Goal: Information Seeking & Learning: Learn about a topic

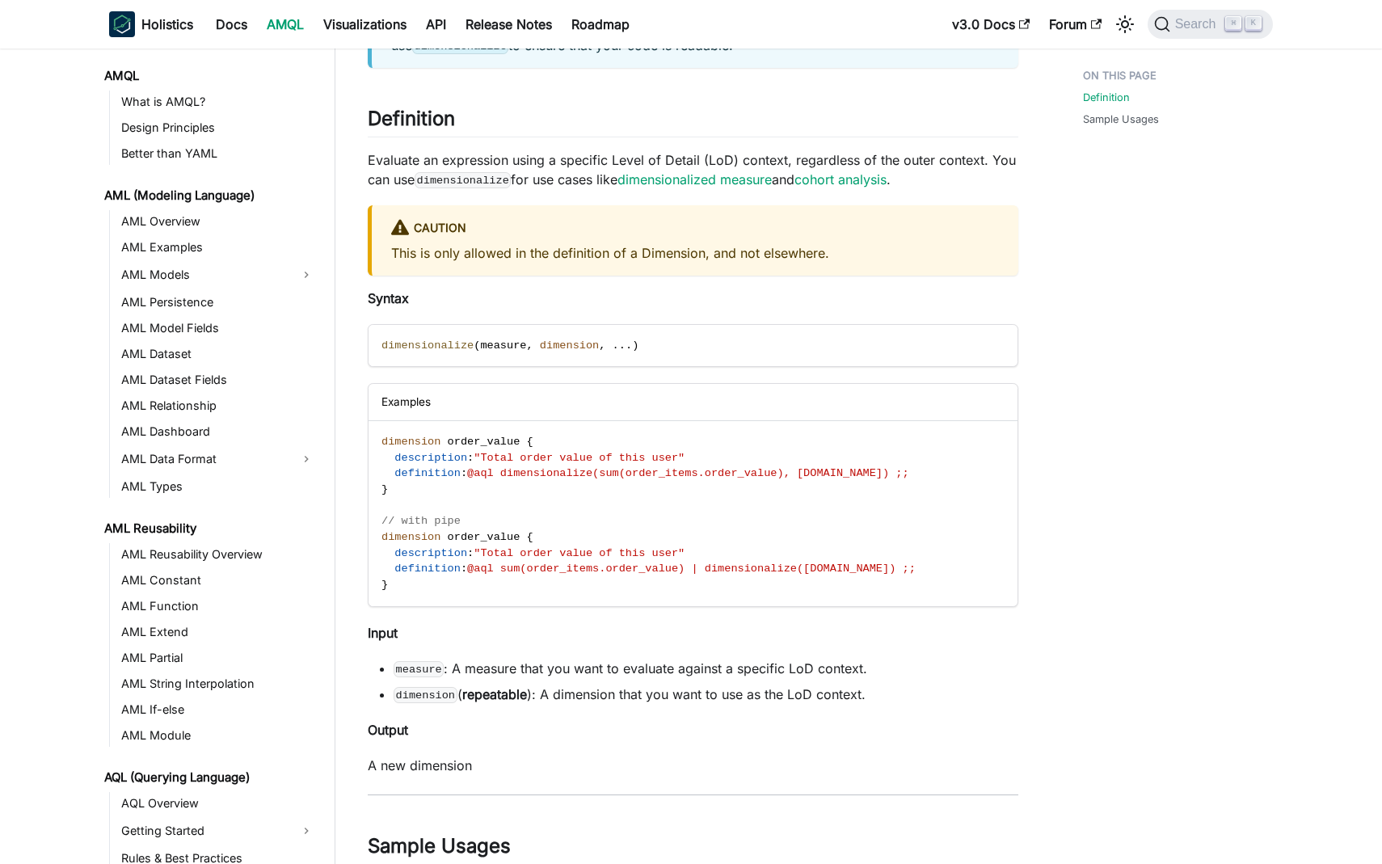
scroll to position [985, 0]
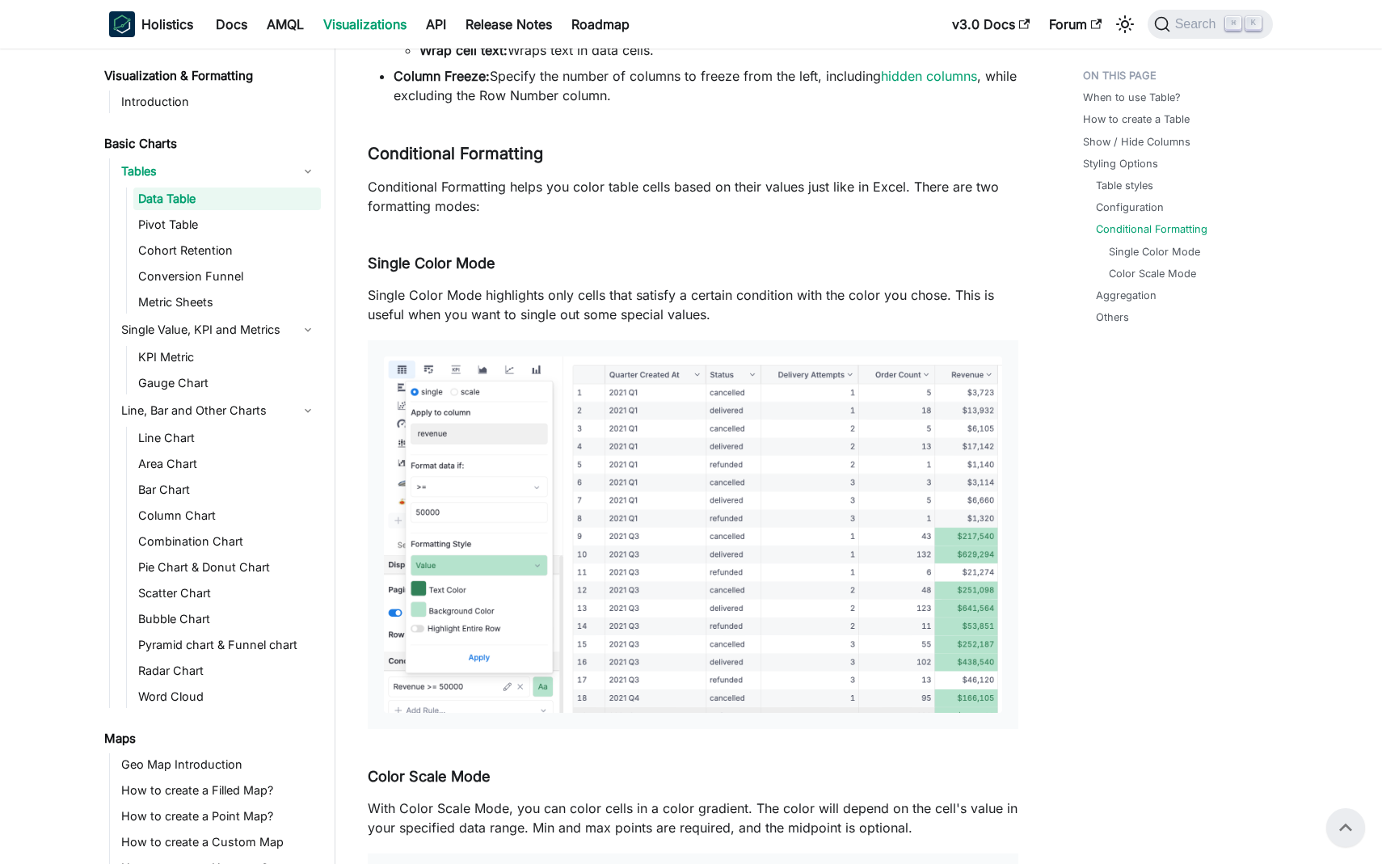
scroll to position [3573, 0]
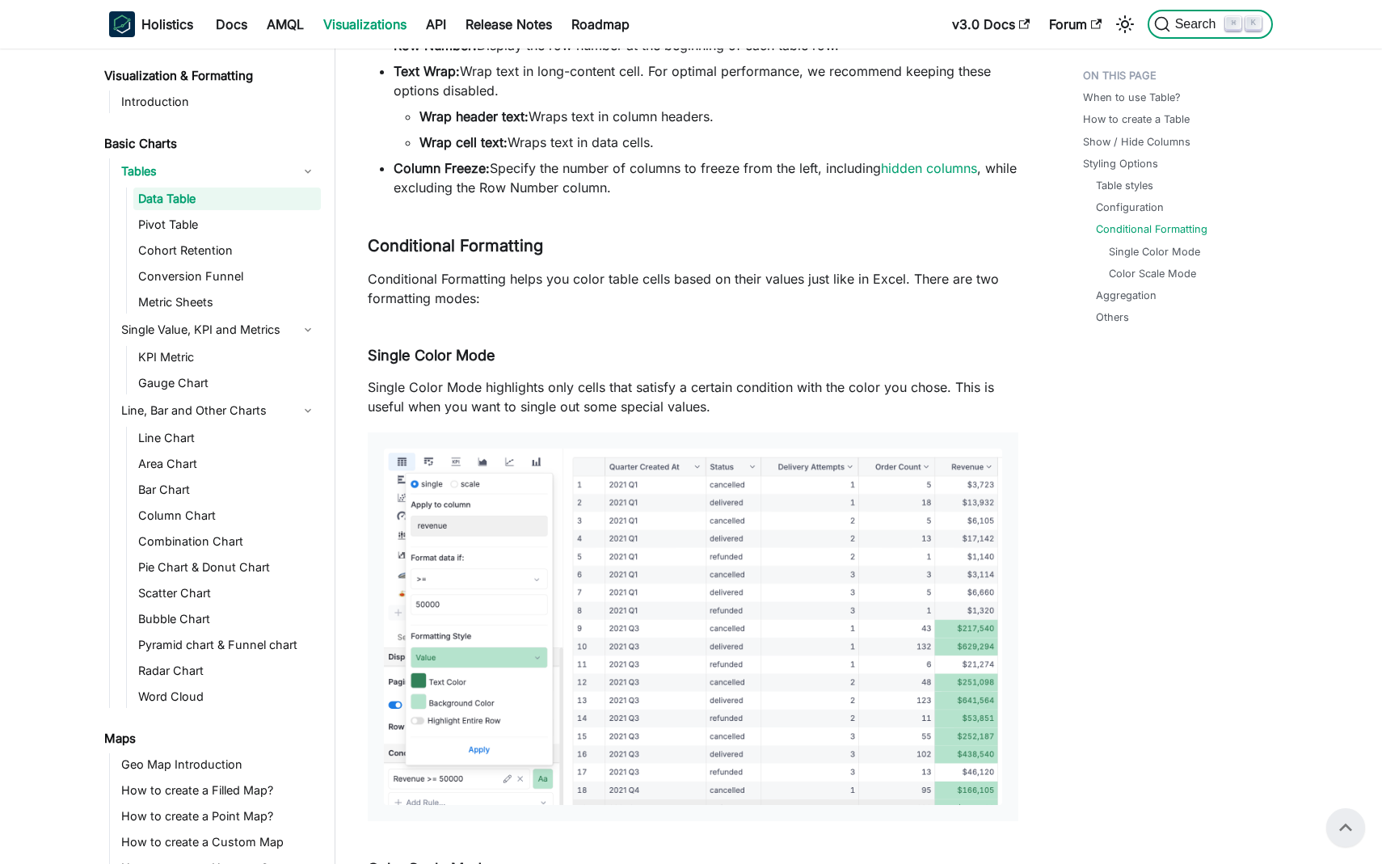
click at [1196, 31] on span "Search" at bounding box center [1199, 24] width 56 height 15
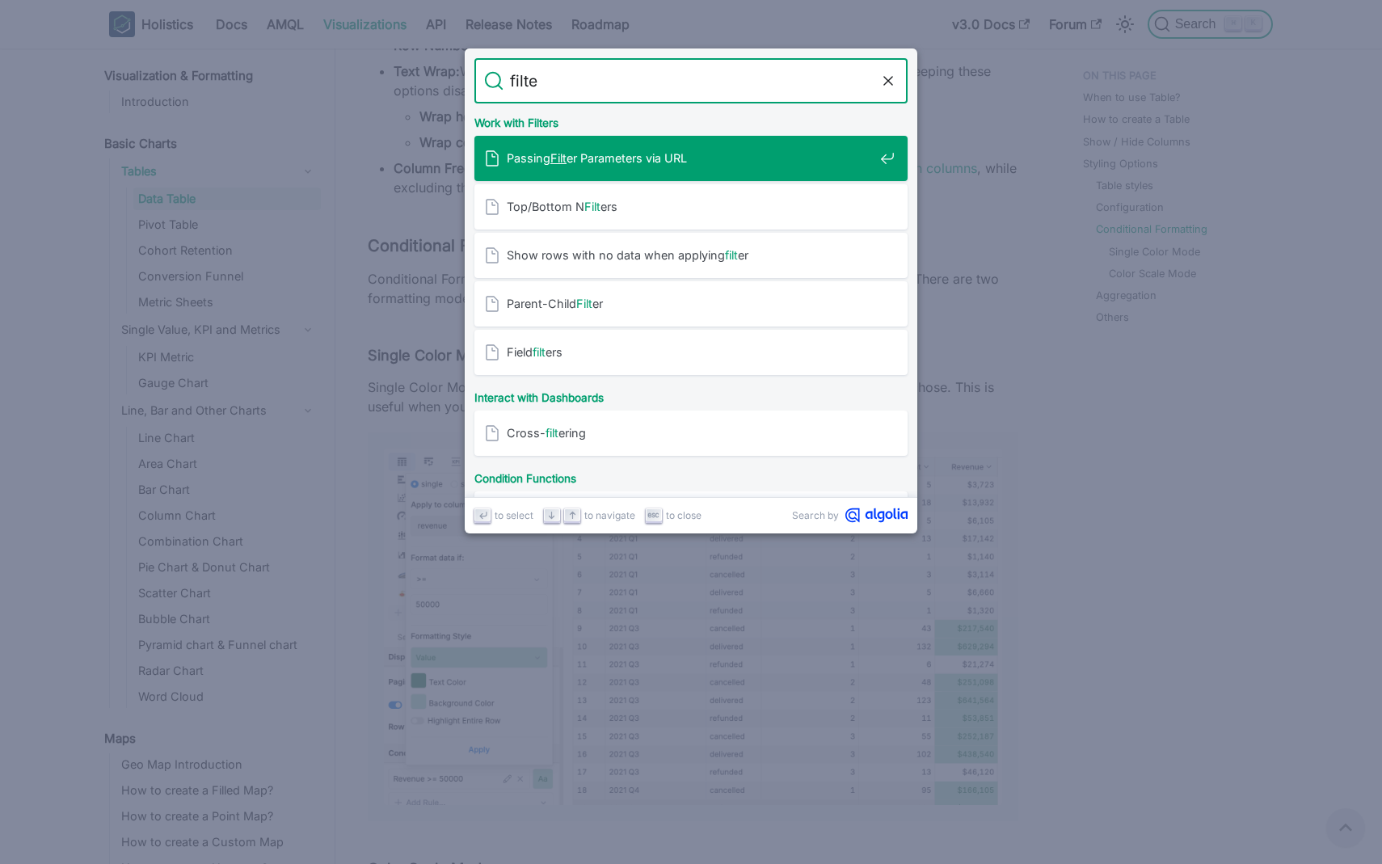
type input "filter"
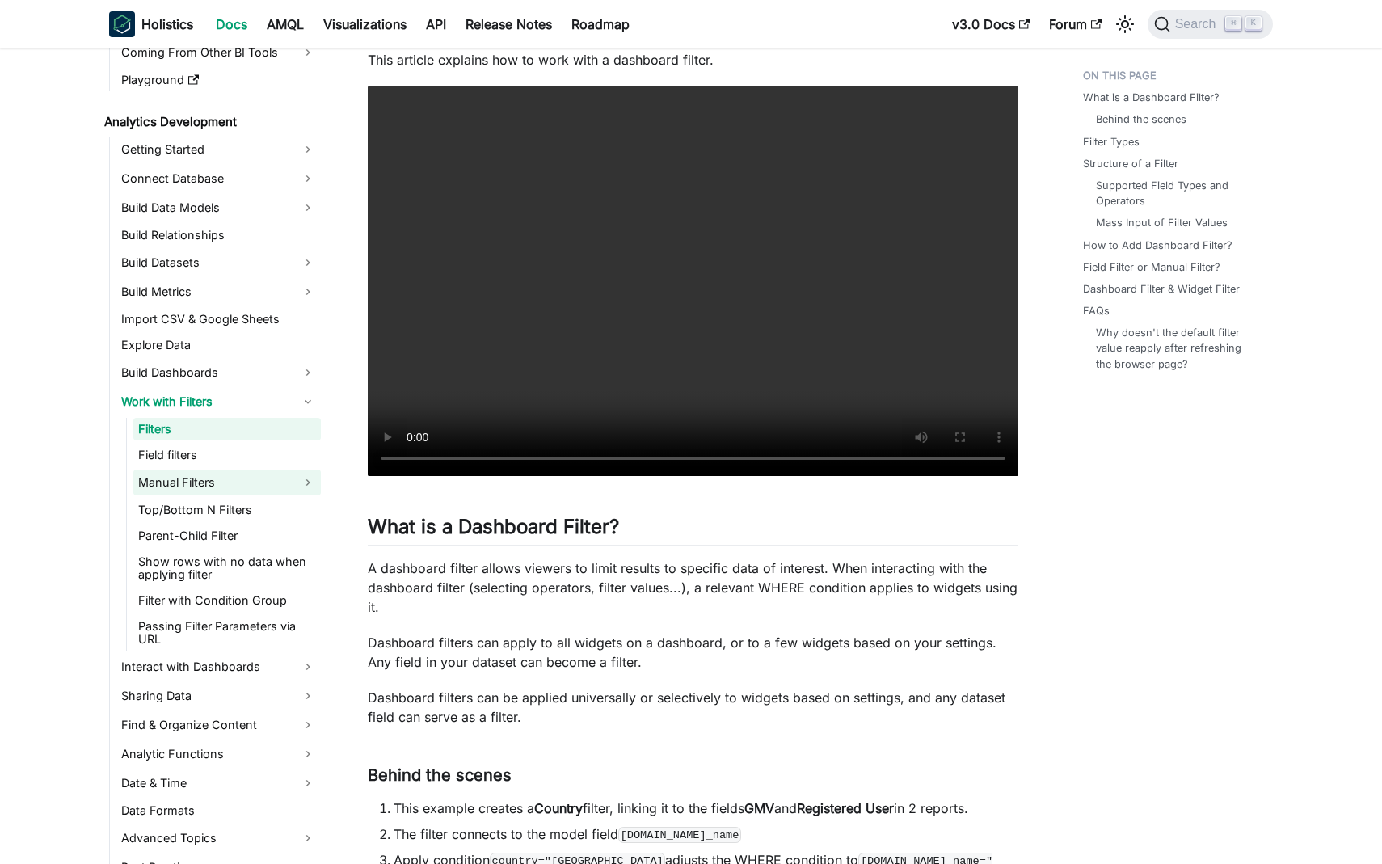
scroll to position [193, 0]
click at [200, 480] on link "Manual Filters" at bounding box center [227, 479] width 188 height 26
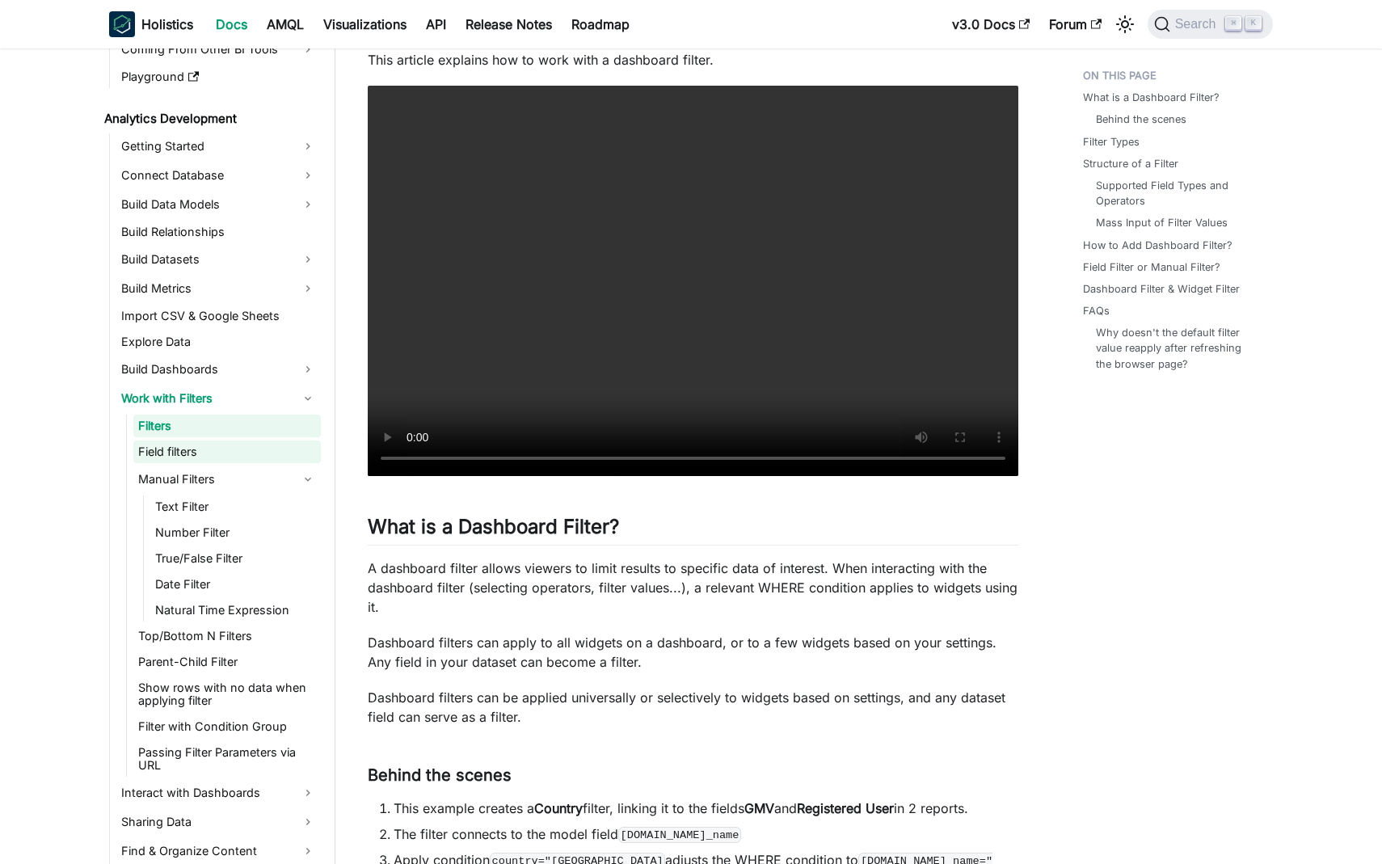
click at [205, 449] on link "Field filters" at bounding box center [227, 452] width 188 height 23
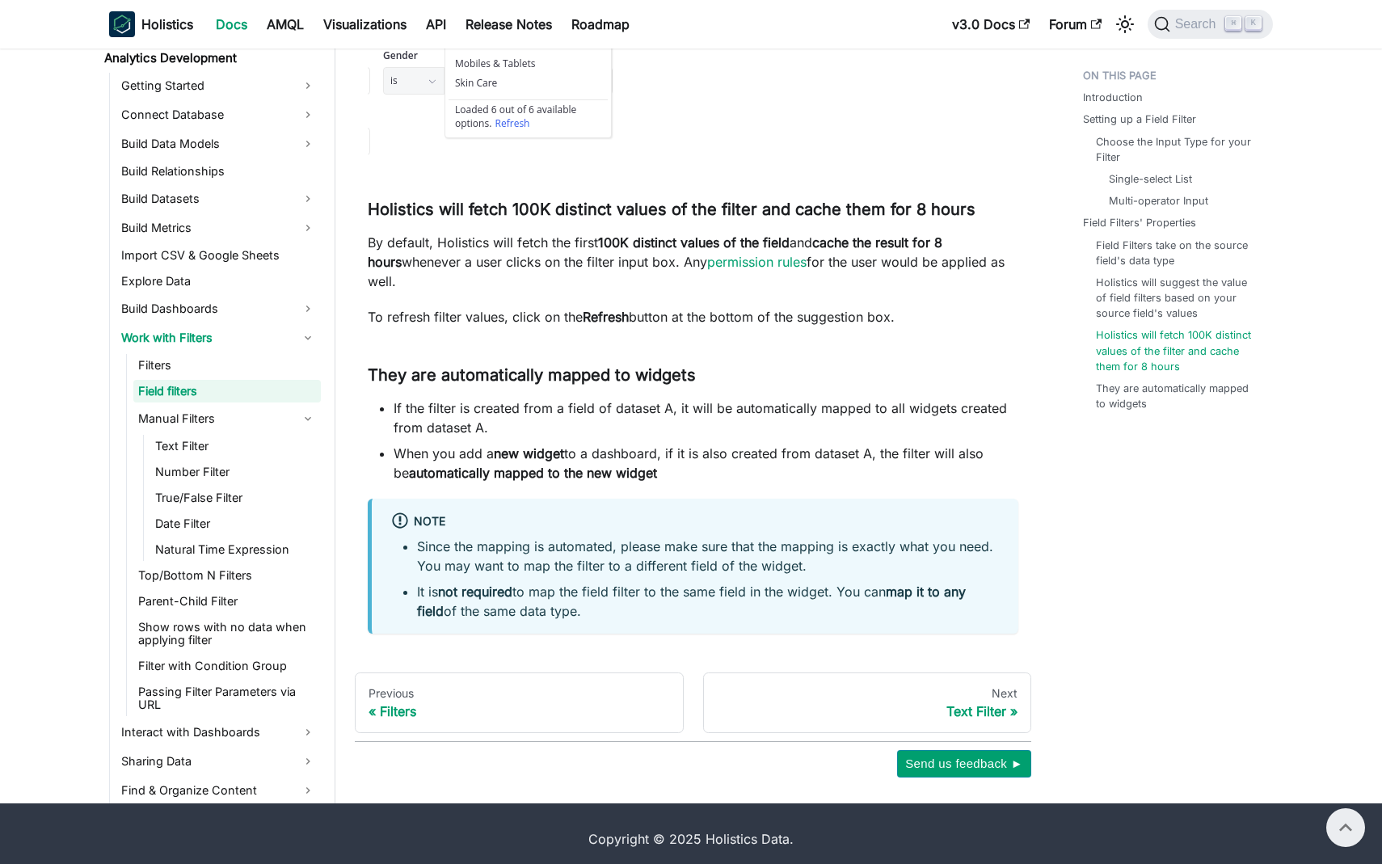
scroll to position [4779, 0]
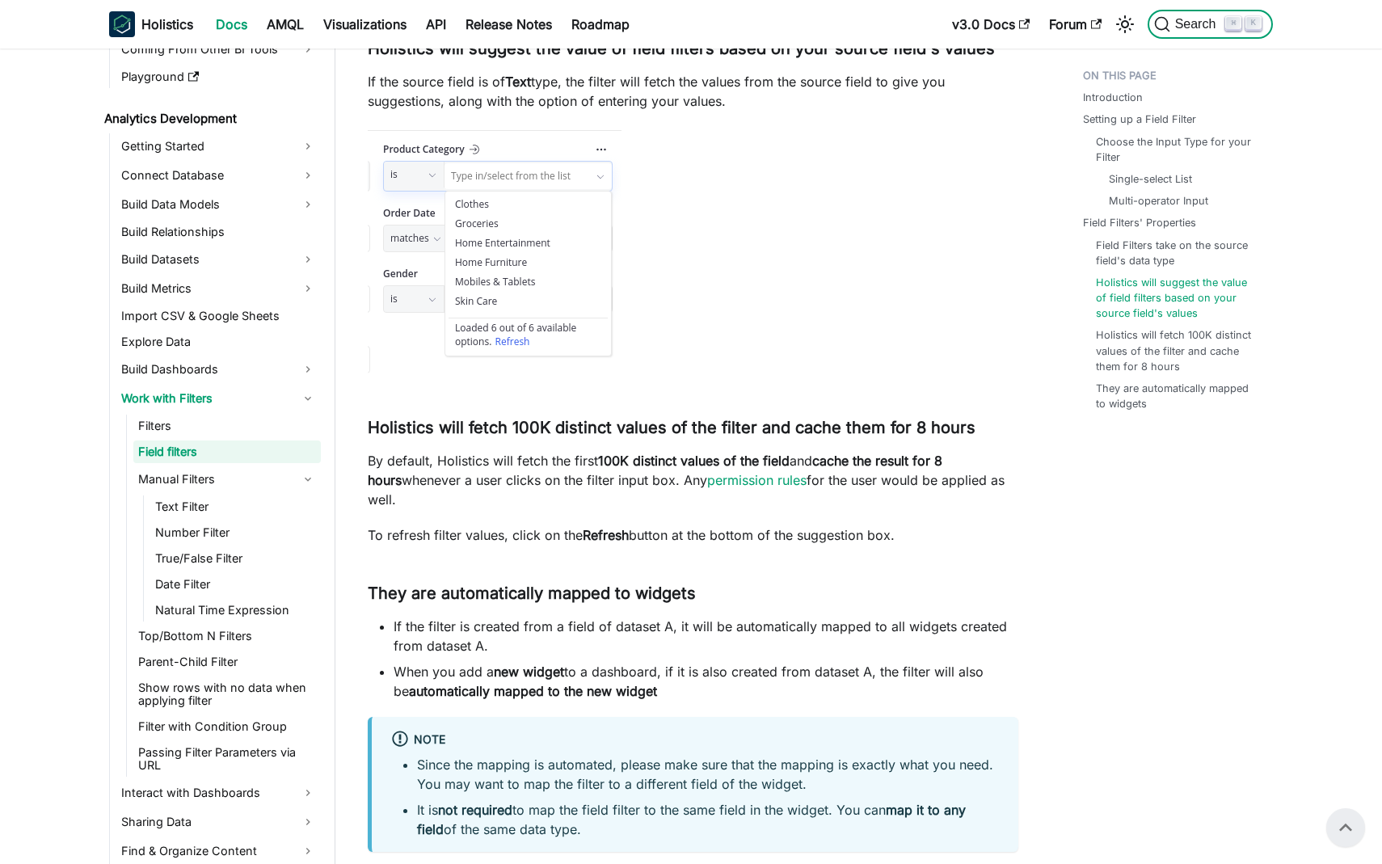
click at [1201, 25] on span "Search" at bounding box center [1199, 24] width 56 height 15
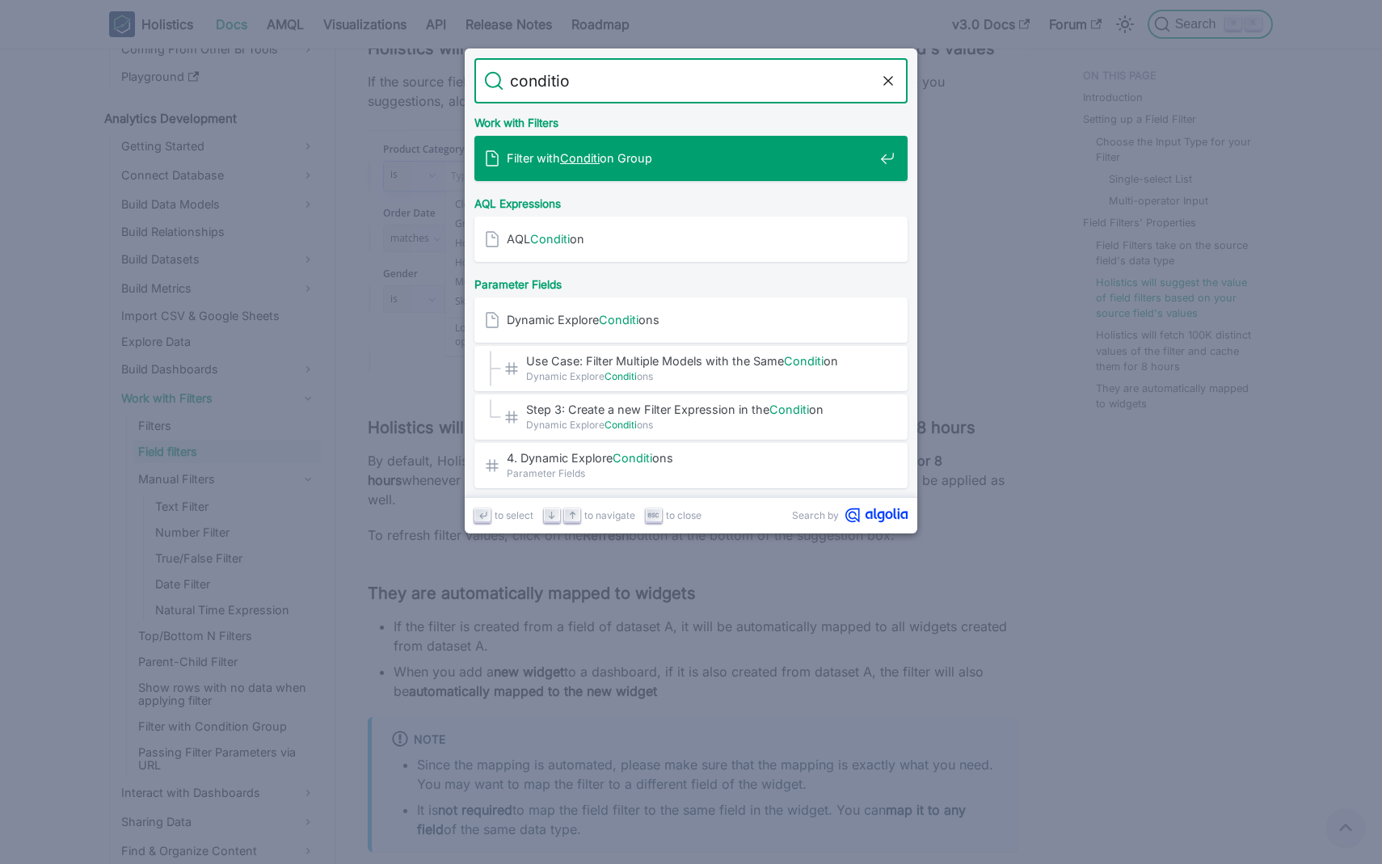
type input "condition"
click at [811, 170] on div "Filter with Condition Group" at bounding box center [696, 158] width 424 height 45
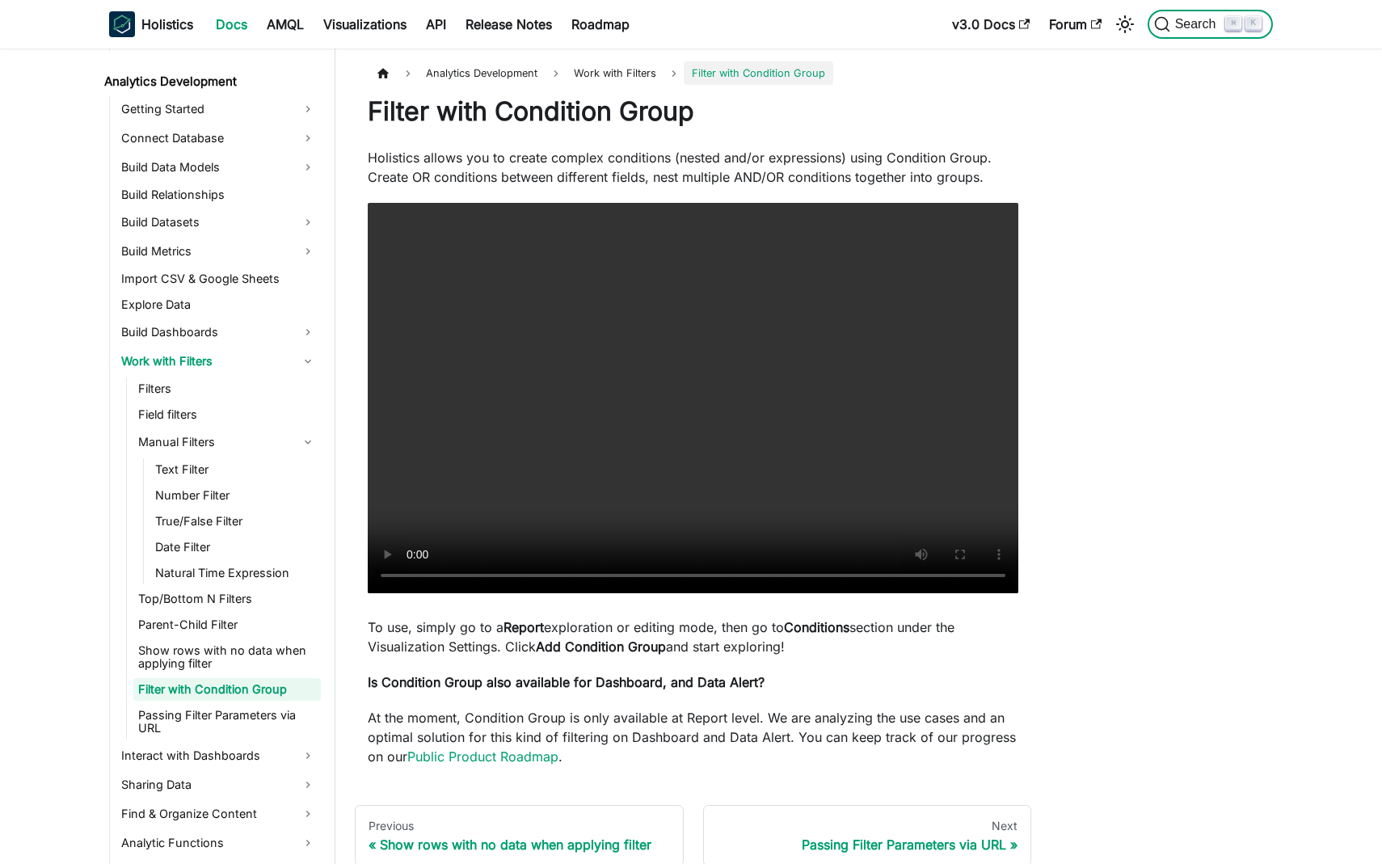
click at [1184, 21] on span "Search" at bounding box center [1199, 24] width 56 height 15
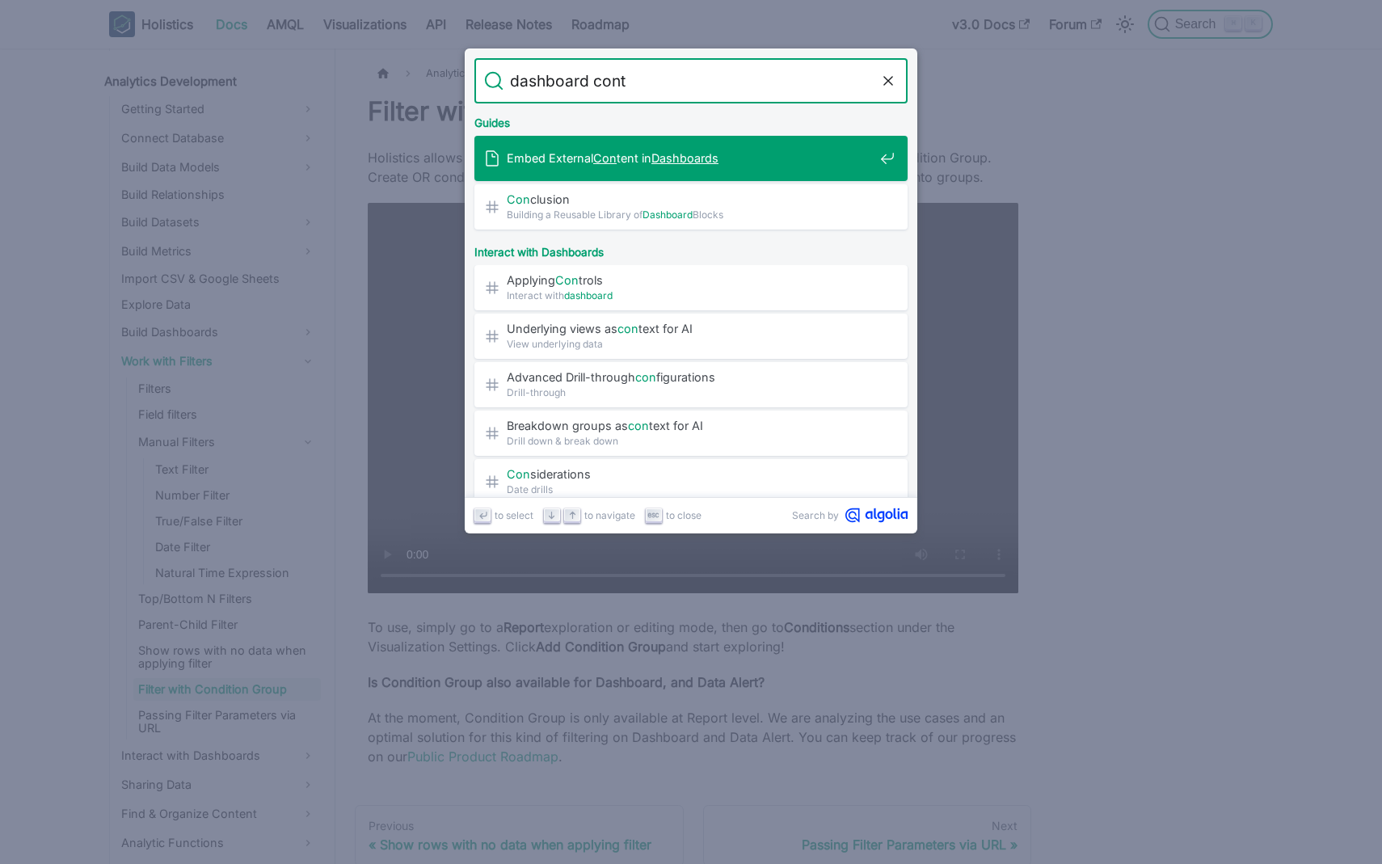
type input "dashboard contr"
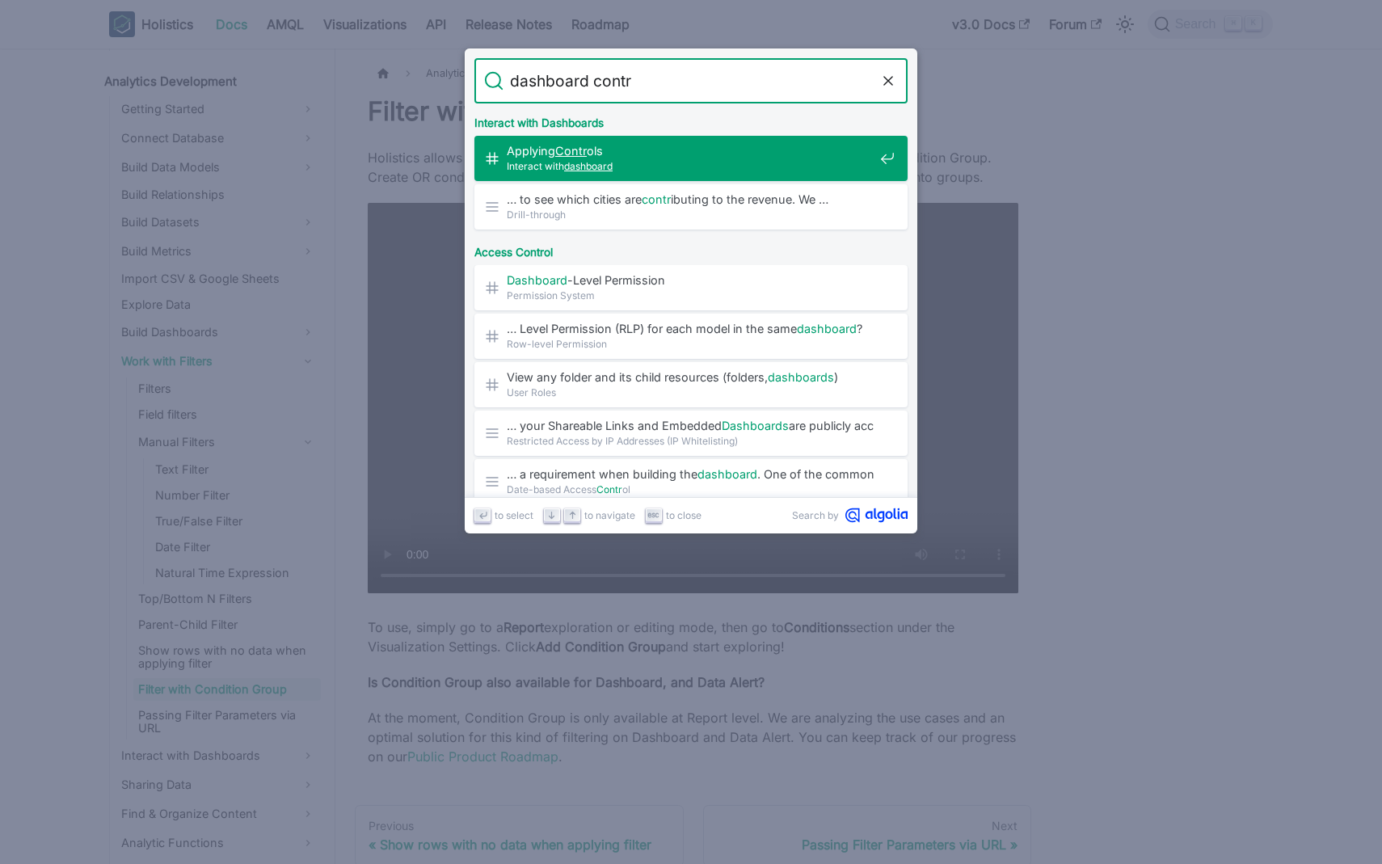
click at [792, 145] on span "Applying Contr ols​" at bounding box center [690, 150] width 367 height 15
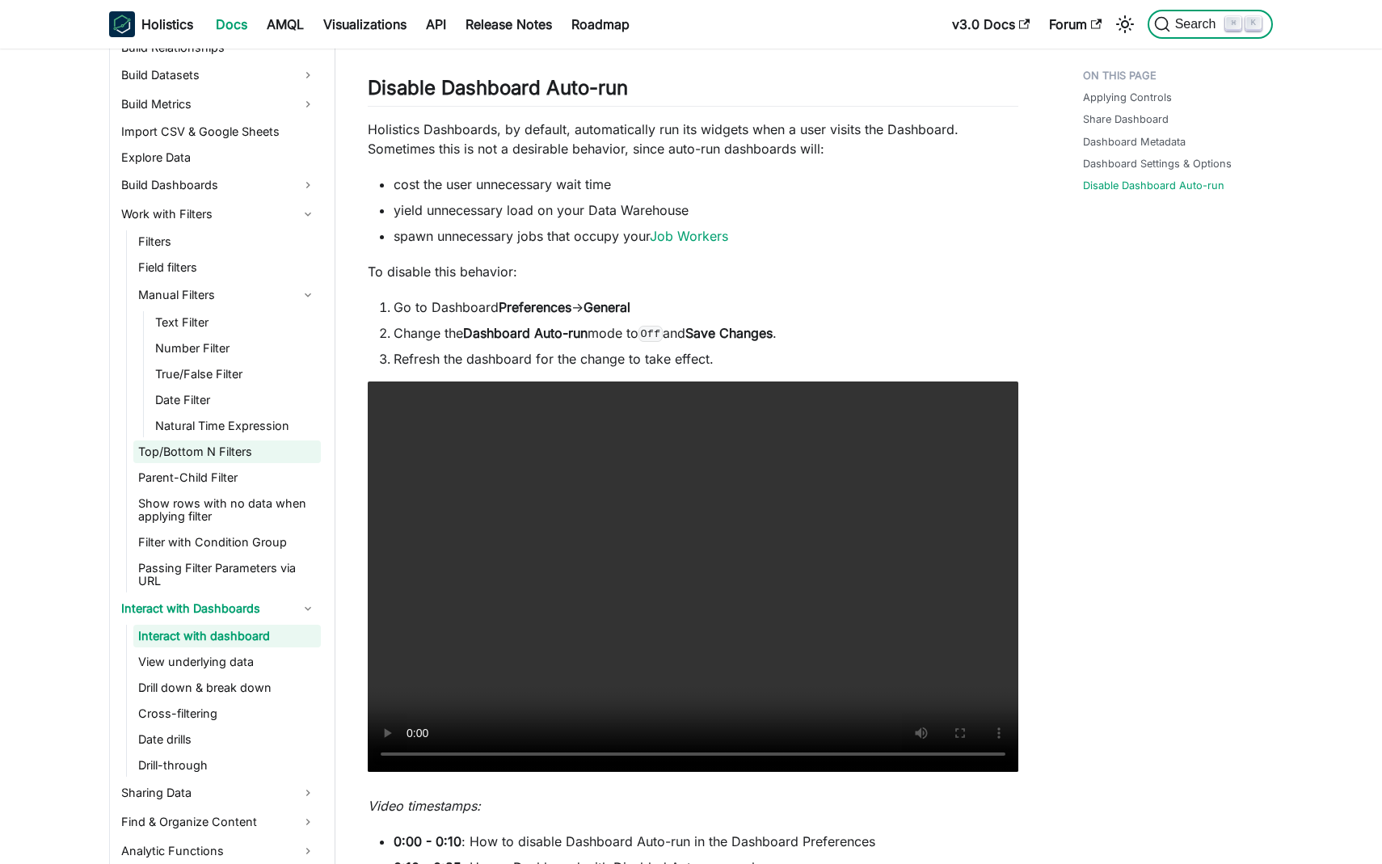
scroll to position [378, 0]
click at [218, 703] on link "Cross-filtering" at bounding box center [227, 713] width 188 height 23
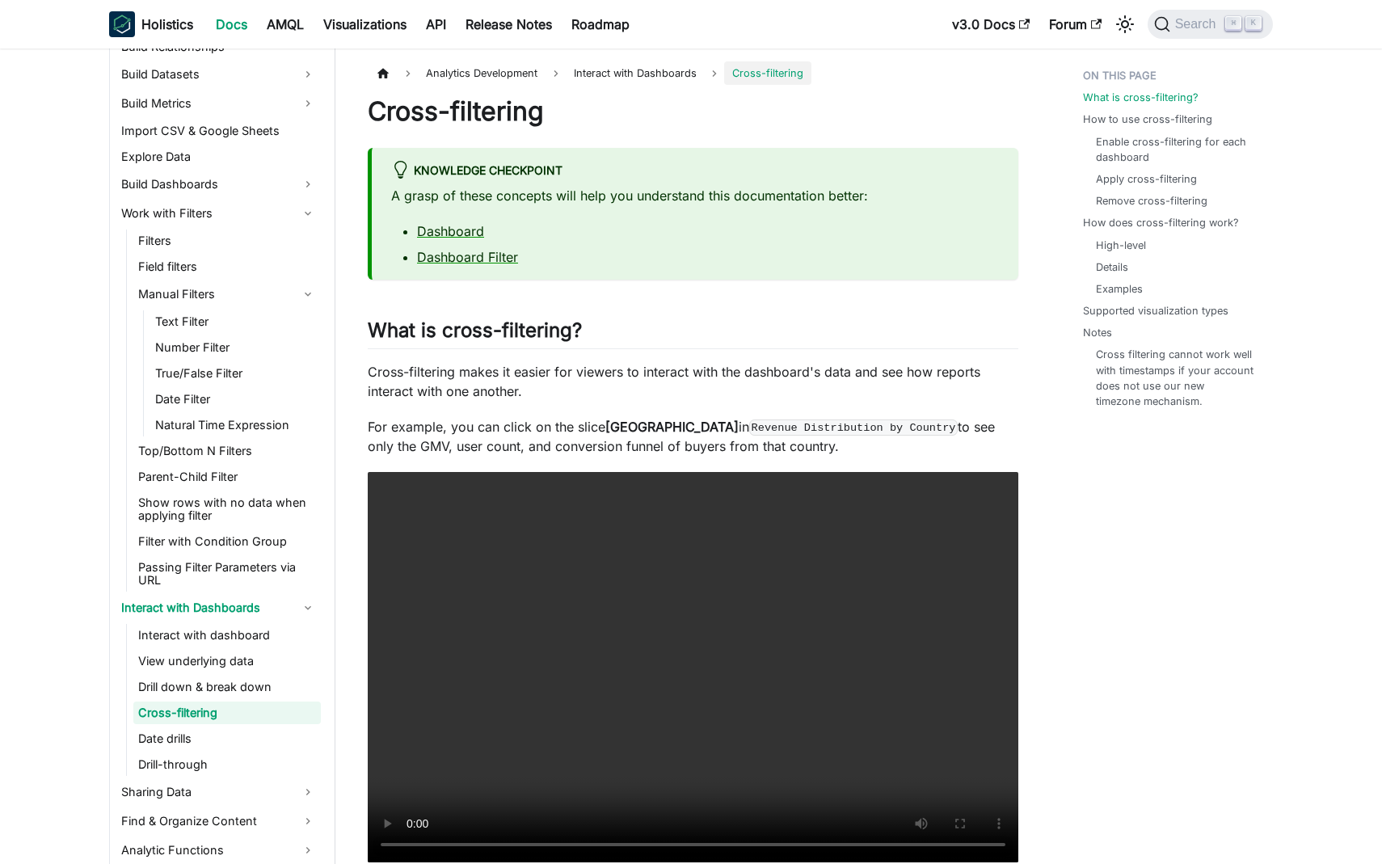
scroll to position [389, 0]
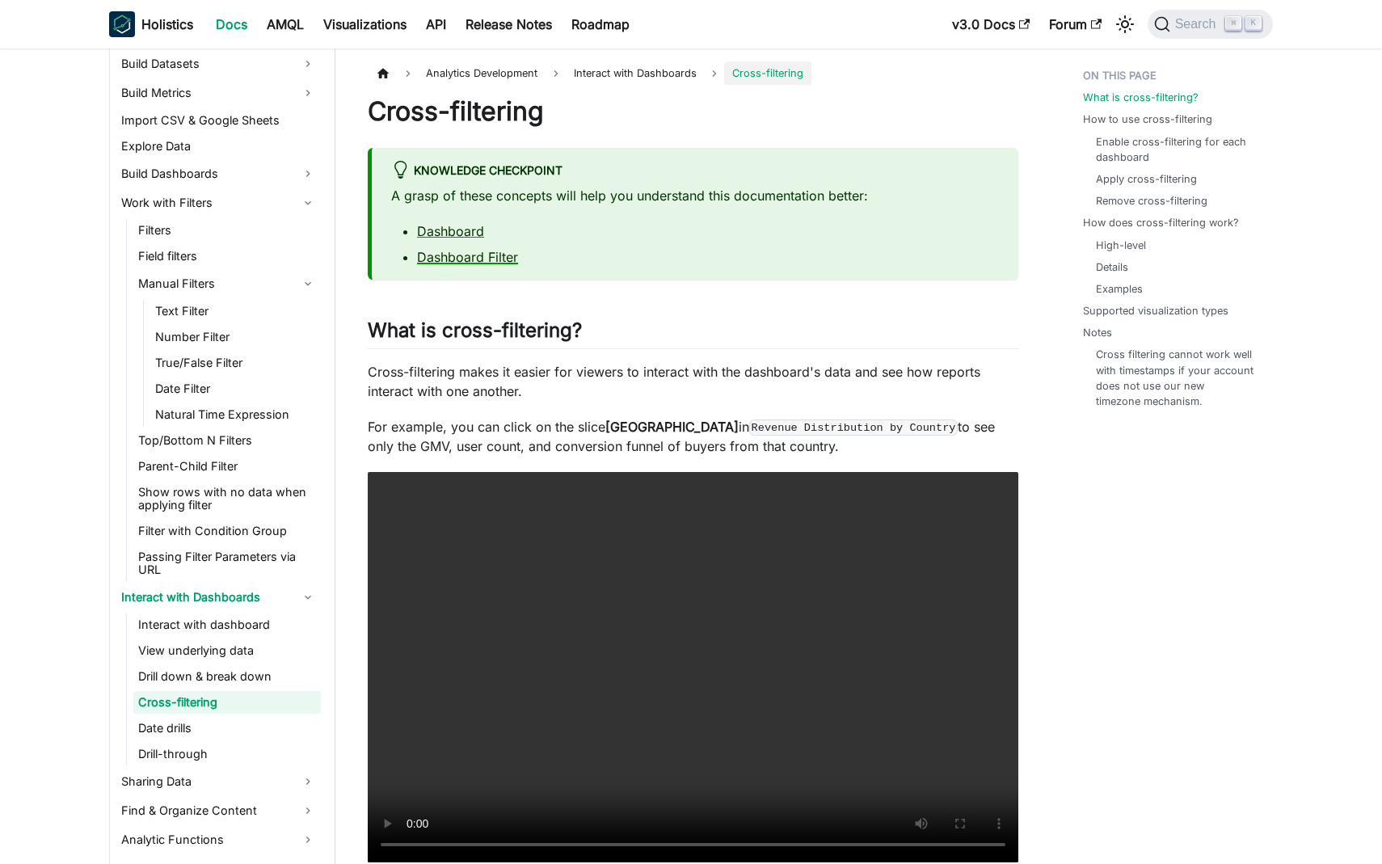
click at [484, 262] on link "Dashboard Filter" at bounding box center [467, 257] width 101 height 16
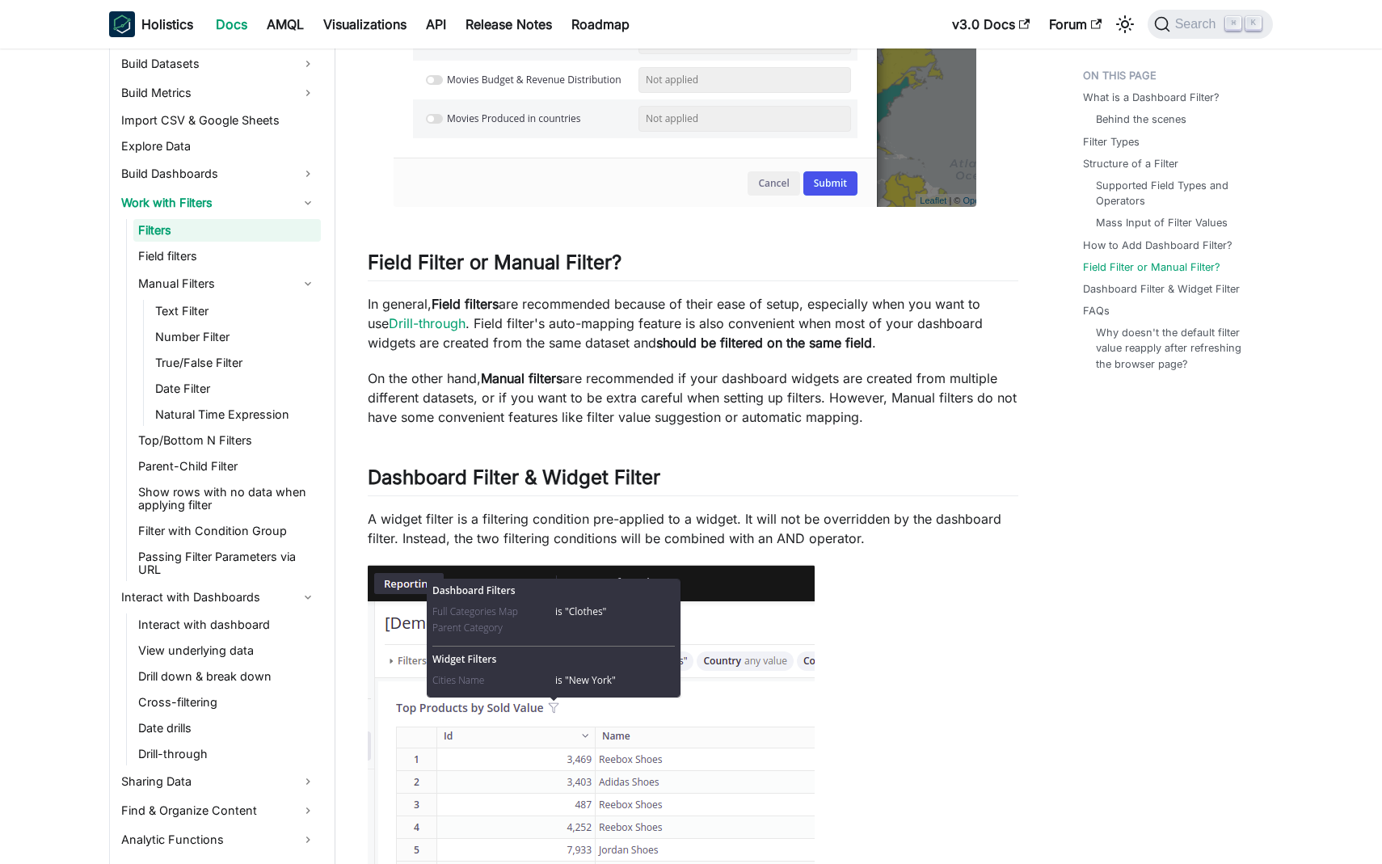
scroll to position [5085, 0]
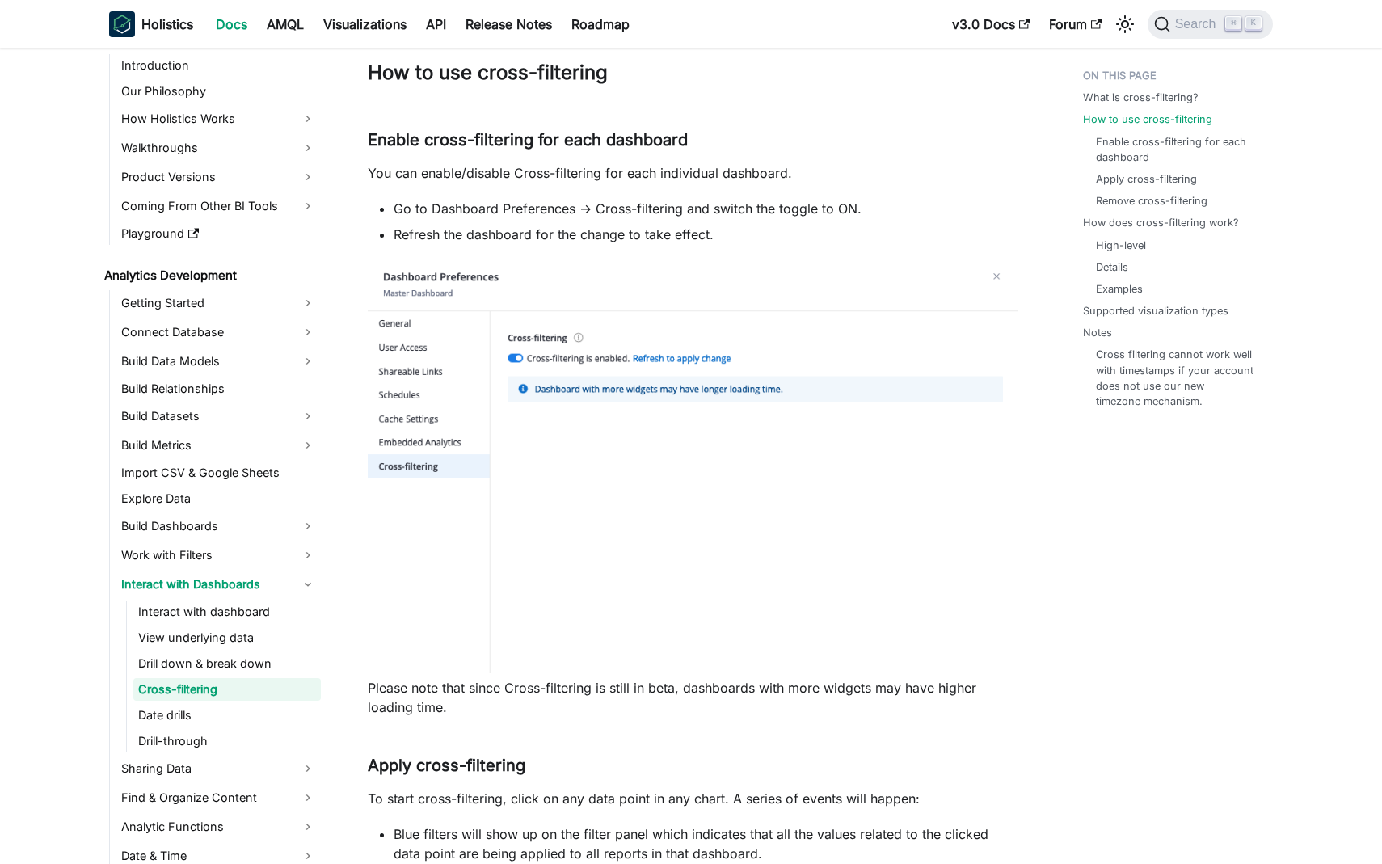
scroll to position [843, 0]
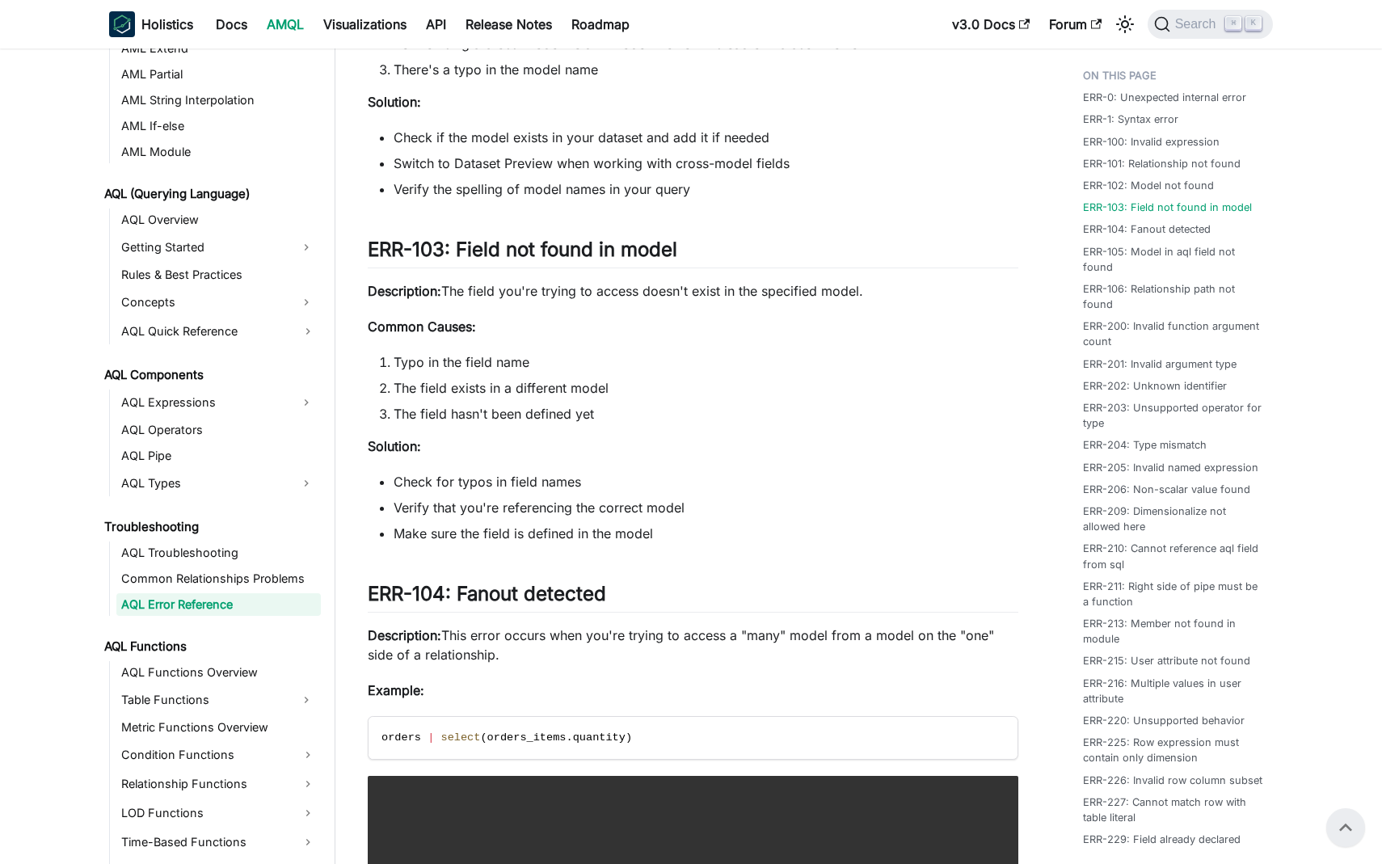
scroll to position [1488, 0]
